Goal: Task Accomplishment & Management: Use online tool/utility

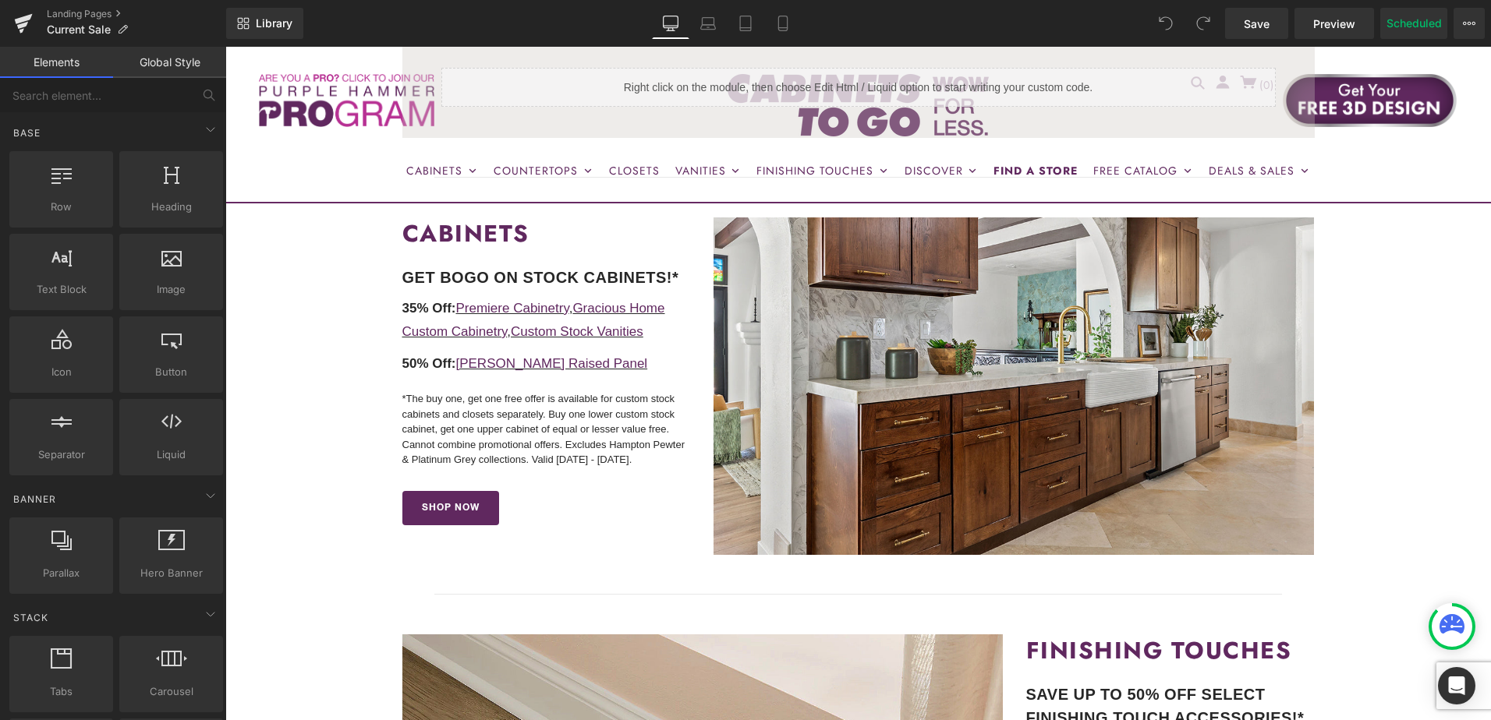
scroll to position [468, 0]
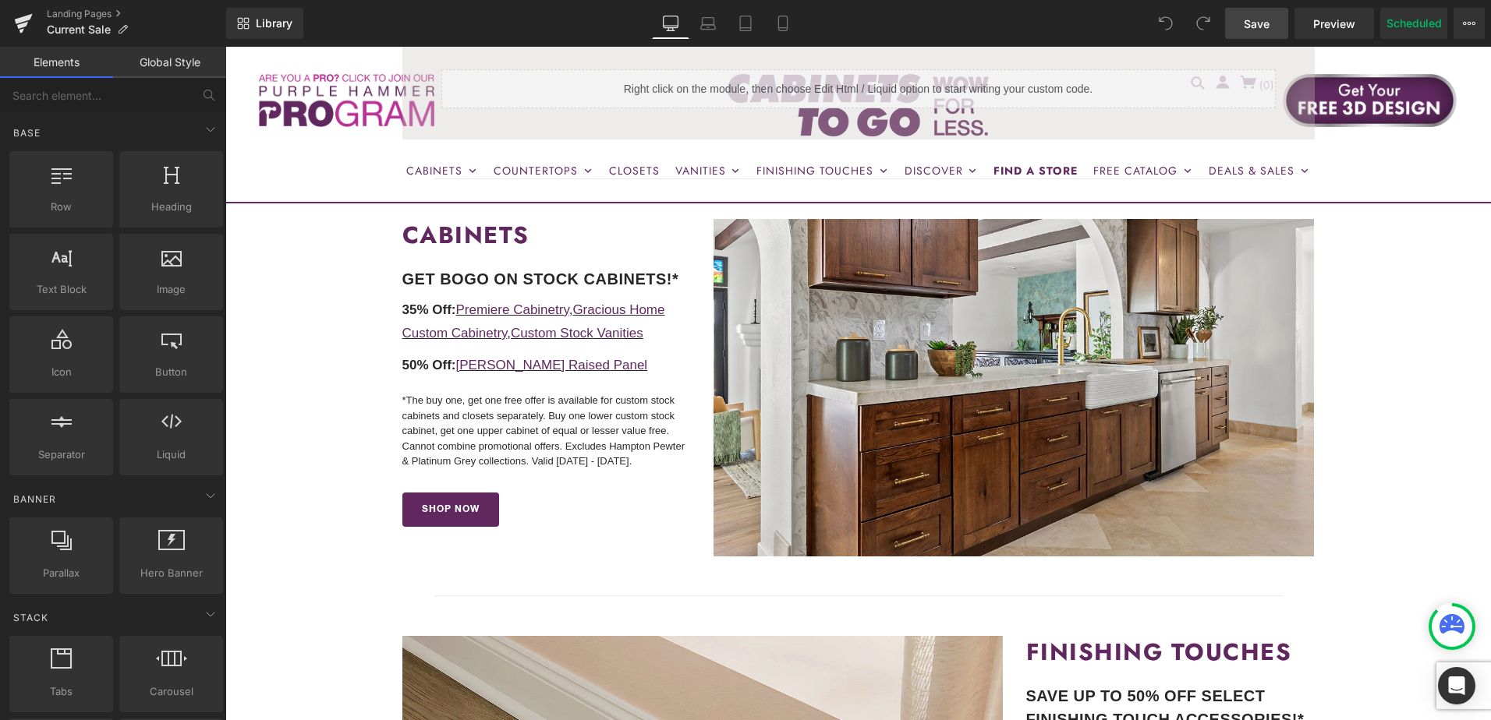
click at [1243, 23] on link "Save" at bounding box center [1256, 23] width 63 height 31
